Goal: Find specific page/section: Find specific page/section

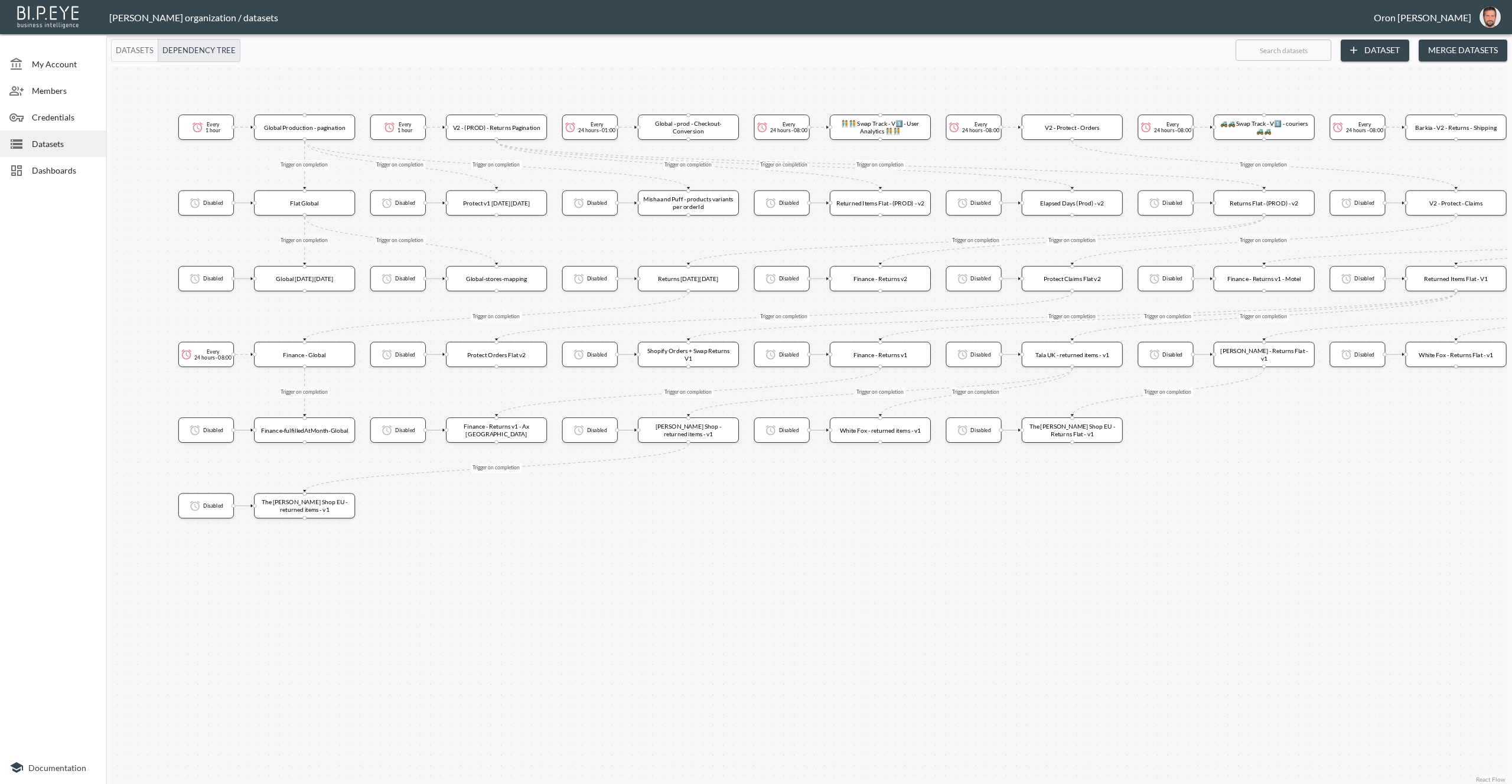
click at [34, 160] on div "Dashboards" at bounding box center [53, 169] width 106 height 26
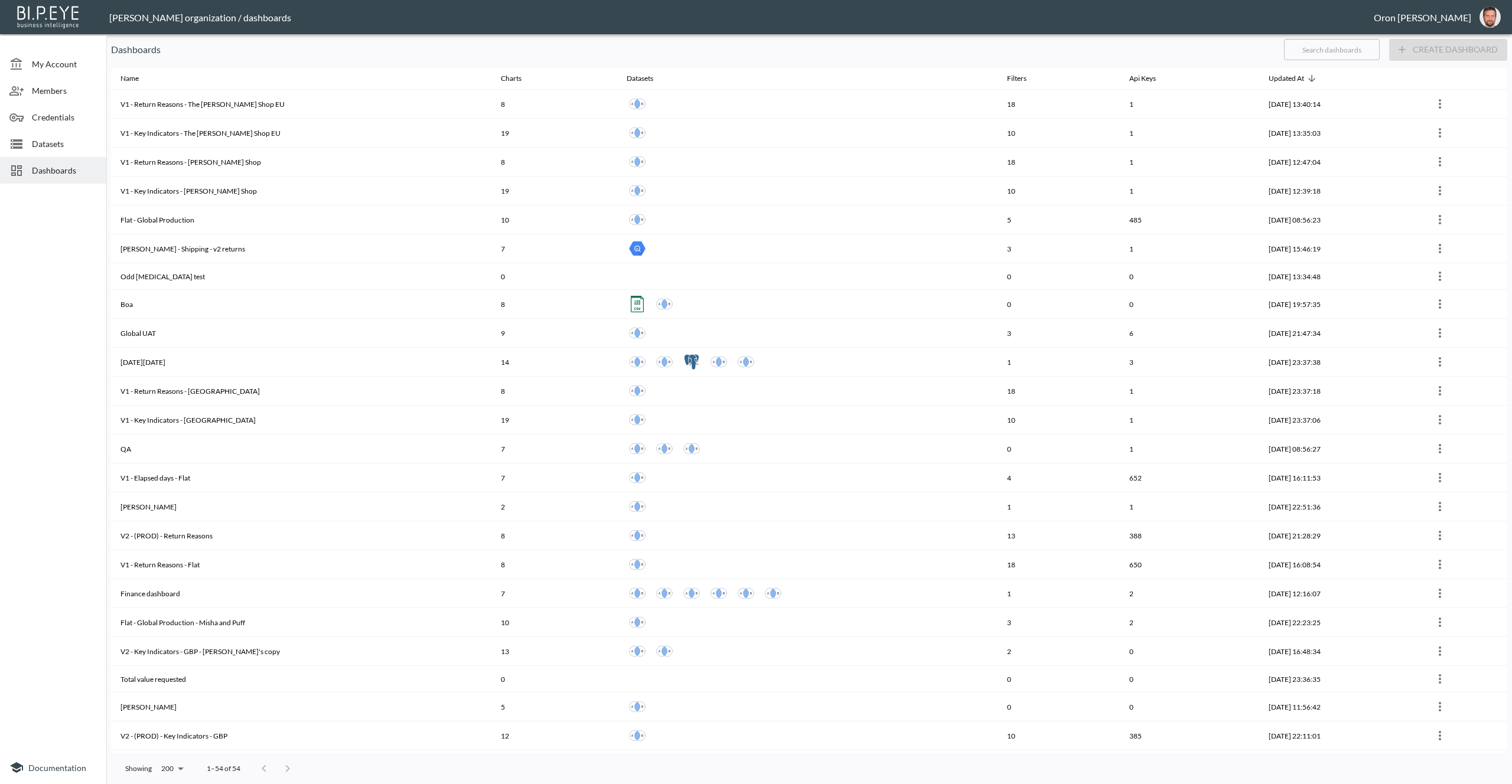
click at [1335, 51] on input "text" at bounding box center [1331, 49] width 96 height 30
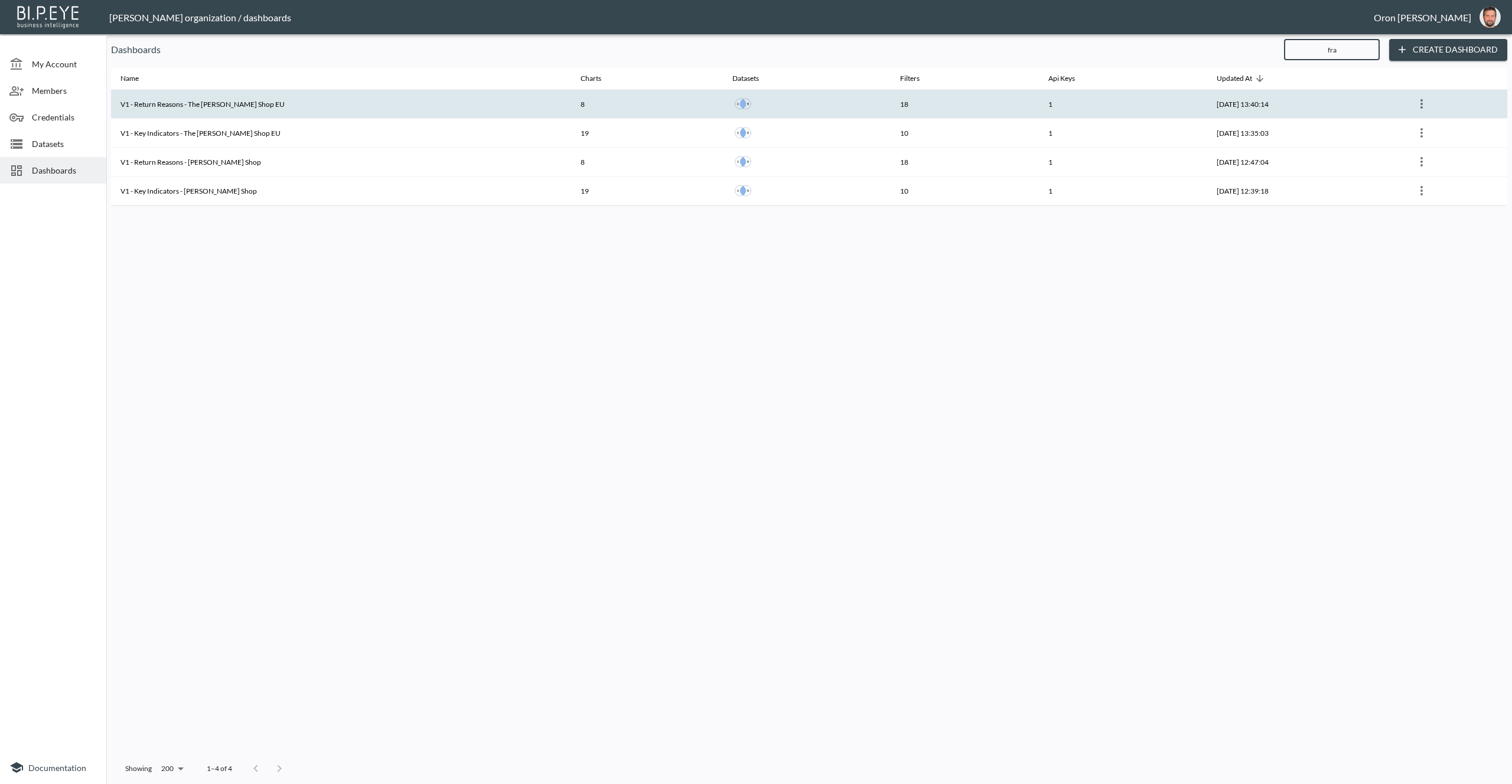
type input "fra"
click at [240, 109] on th "V1 - Return Reasons - The [PERSON_NAME] Shop EU" at bounding box center [341, 104] width 460 height 29
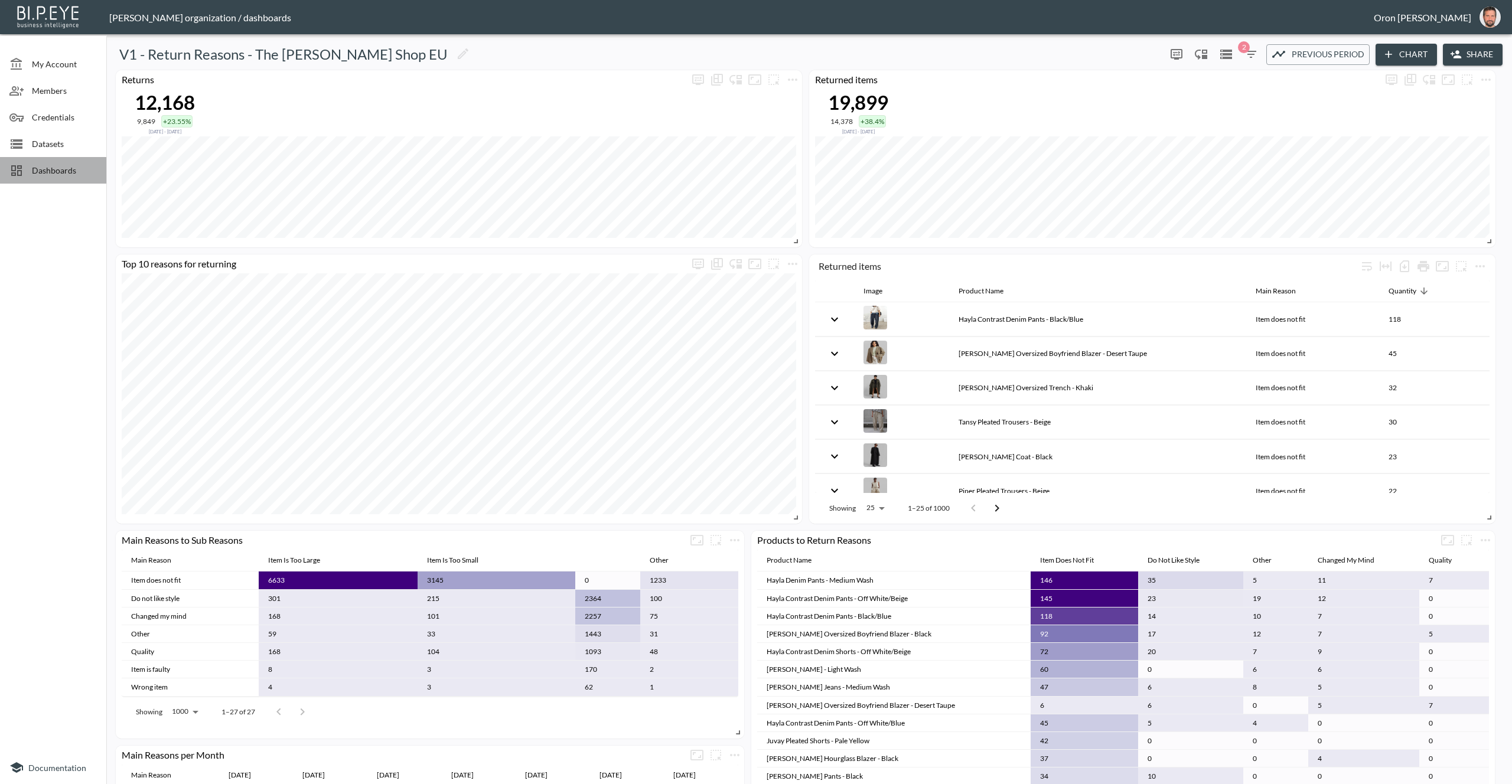
drag, startPoint x: 49, startPoint y: 172, endPoint x: 41, endPoint y: 174, distance: 8.2
click at [49, 172] on span "Dashboards" at bounding box center [64, 170] width 65 height 13
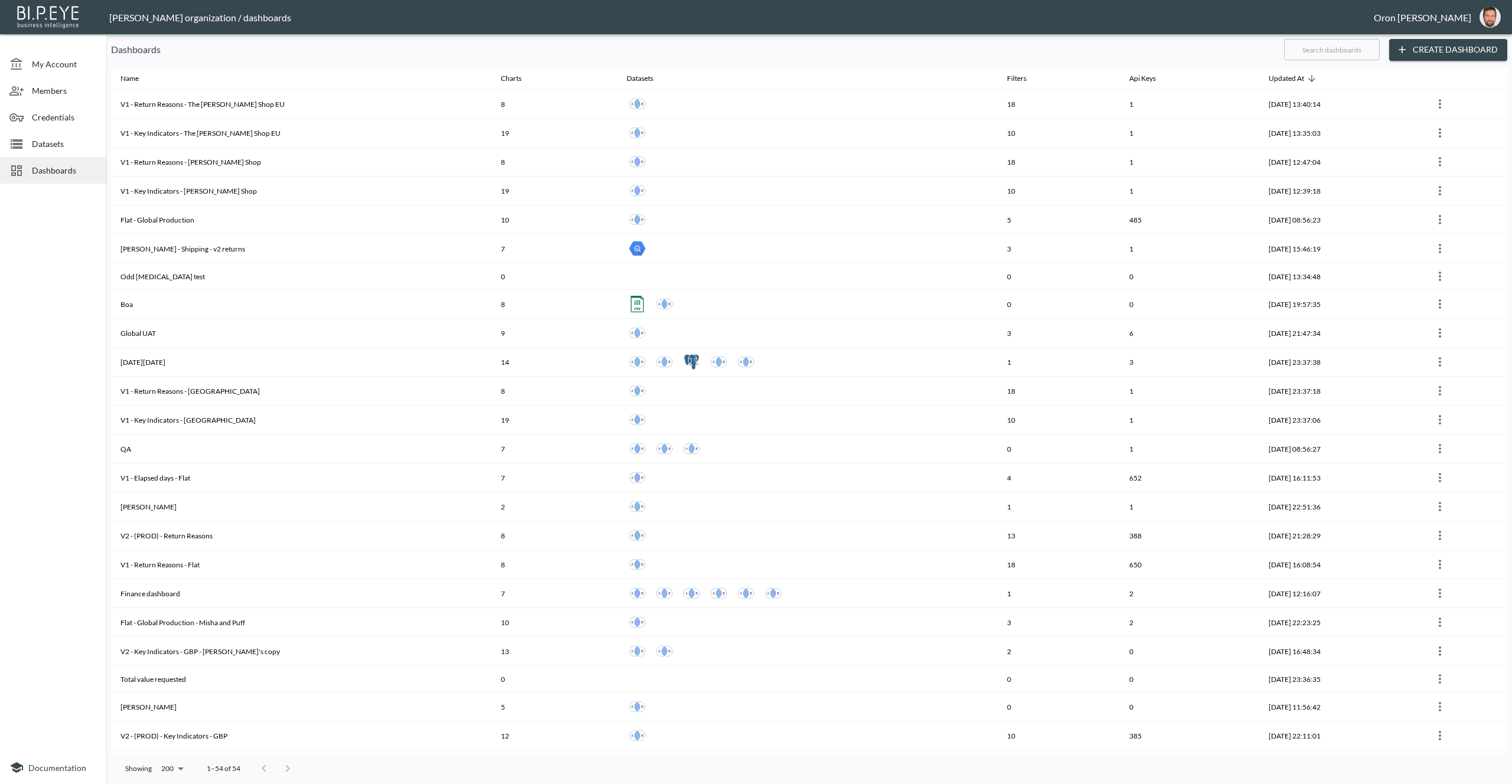
click at [1325, 54] on input "text" at bounding box center [1331, 49] width 96 height 30
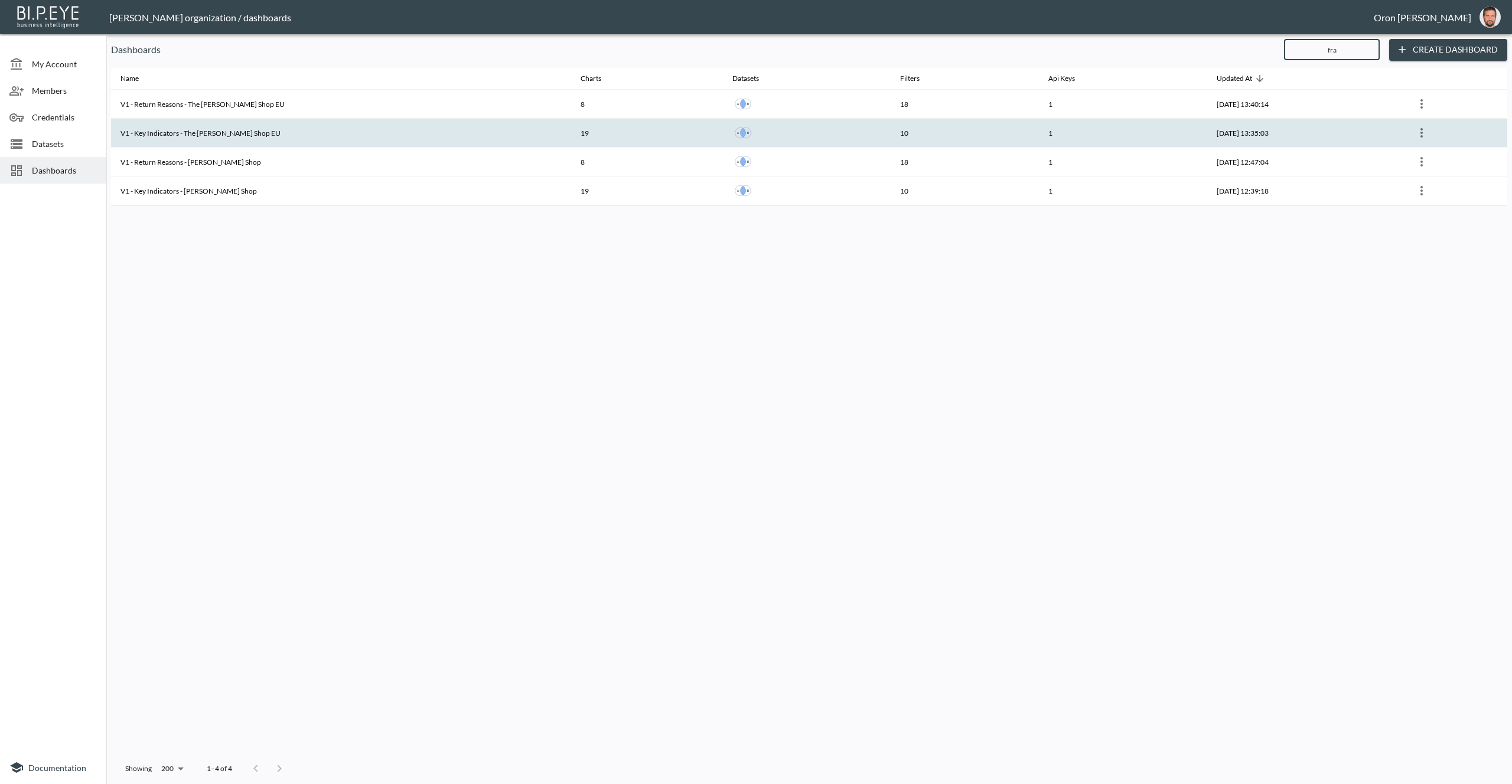
type input "fra"
click at [431, 134] on th "V1 - Key Indicators - The [PERSON_NAME] Shop EU" at bounding box center [341, 133] width 460 height 29
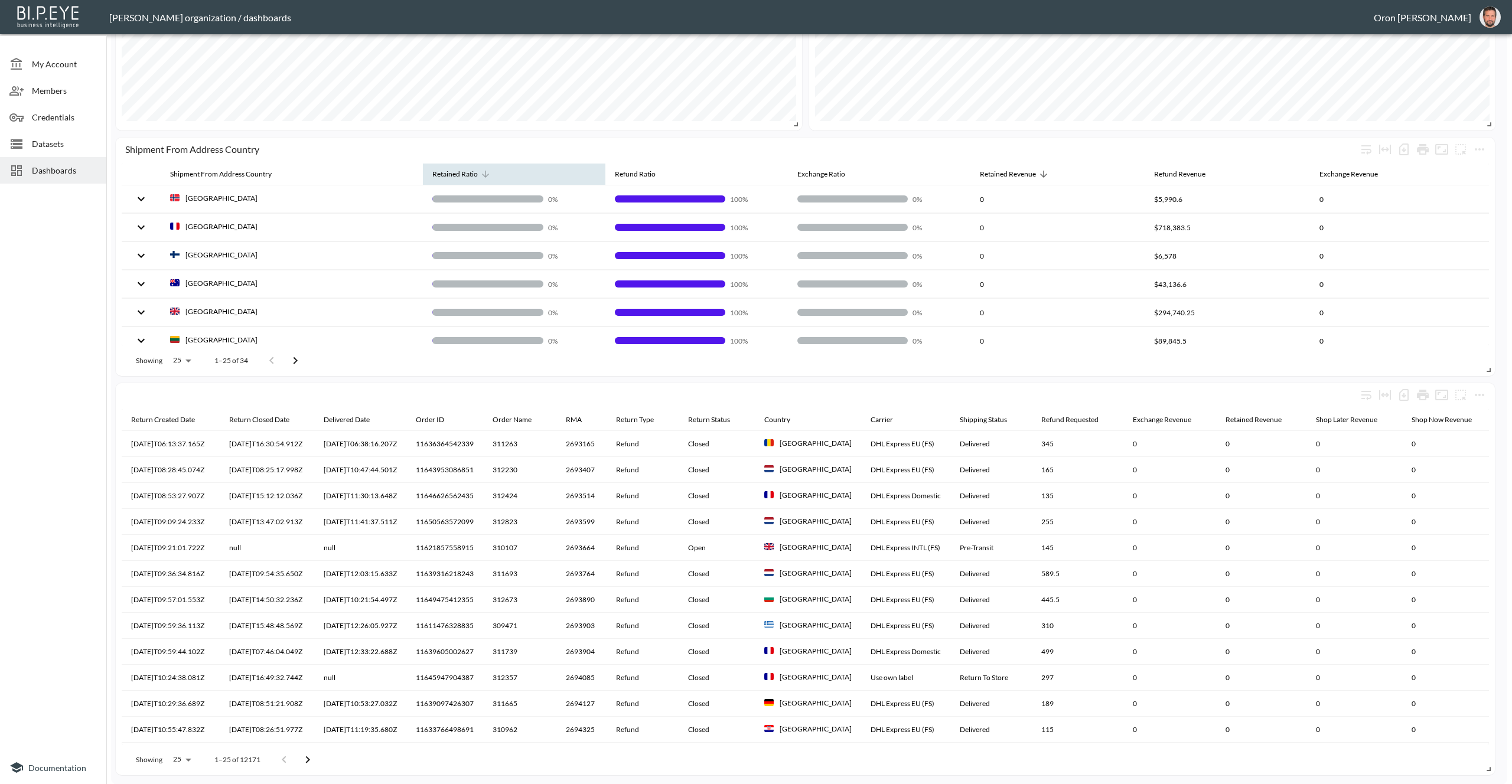
drag, startPoint x: 481, startPoint y: 178, endPoint x: 471, endPoint y: 176, distance: 10.2
click at [481, 178] on icon at bounding box center [485, 174] width 11 height 11
click at [462, 175] on div "Retained Ratio" at bounding box center [454, 174] width 45 height 15
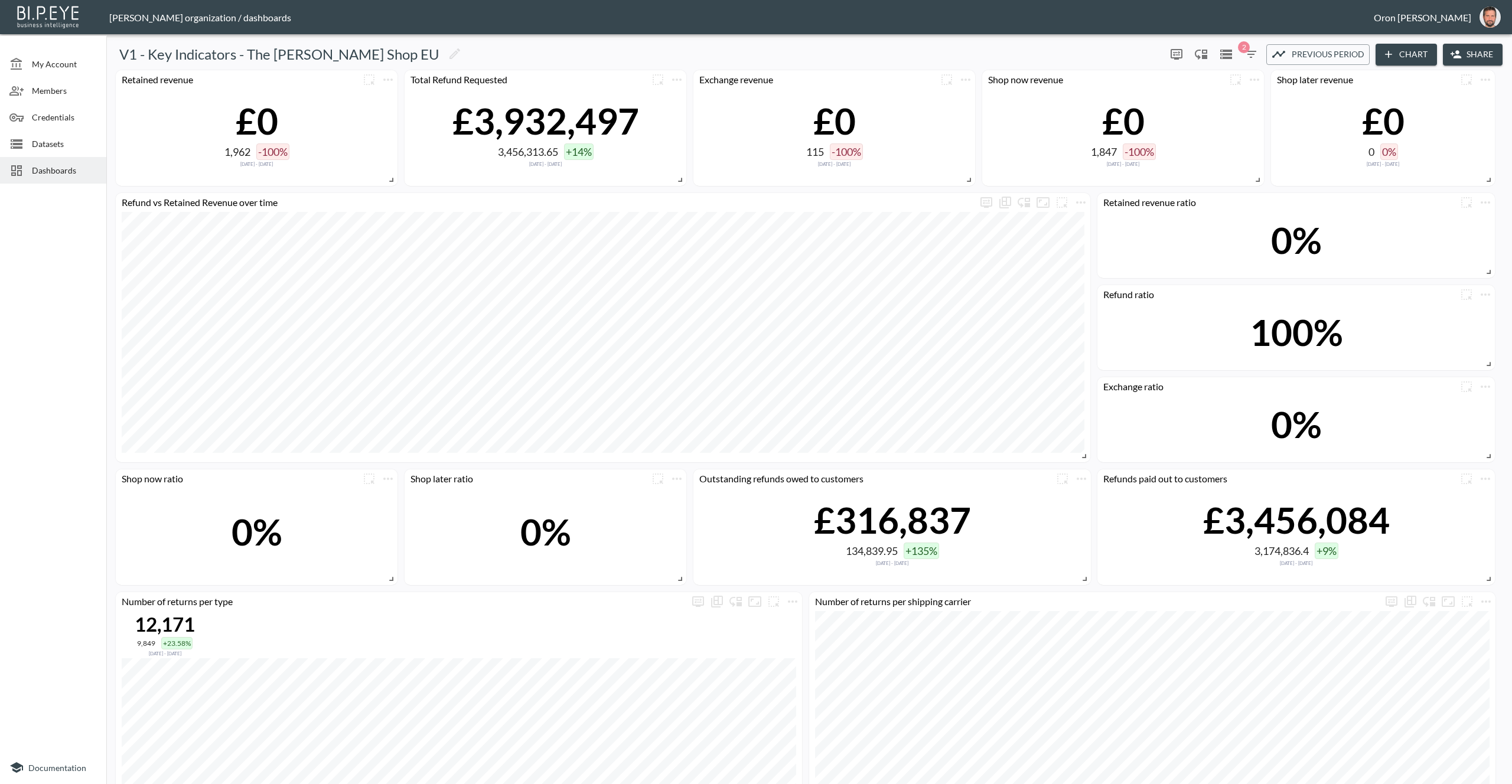
click at [69, 168] on span "Dashboards" at bounding box center [64, 170] width 65 height 13
